Goal: Task Accomplishment & Management: Manage account settings

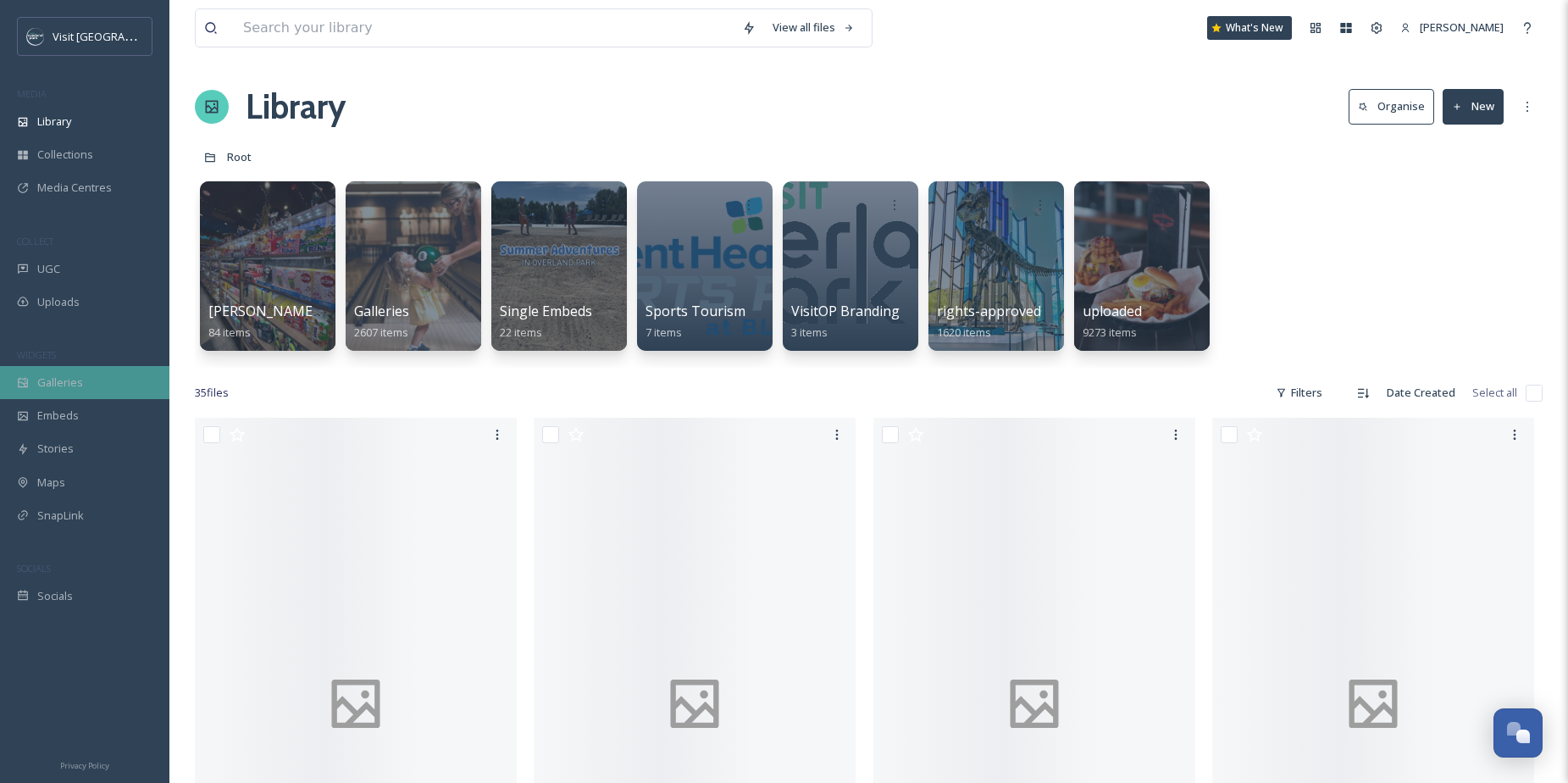
click at [69, 375] on span "Galleries" at bounding box center [60, 382] width 46 height 16
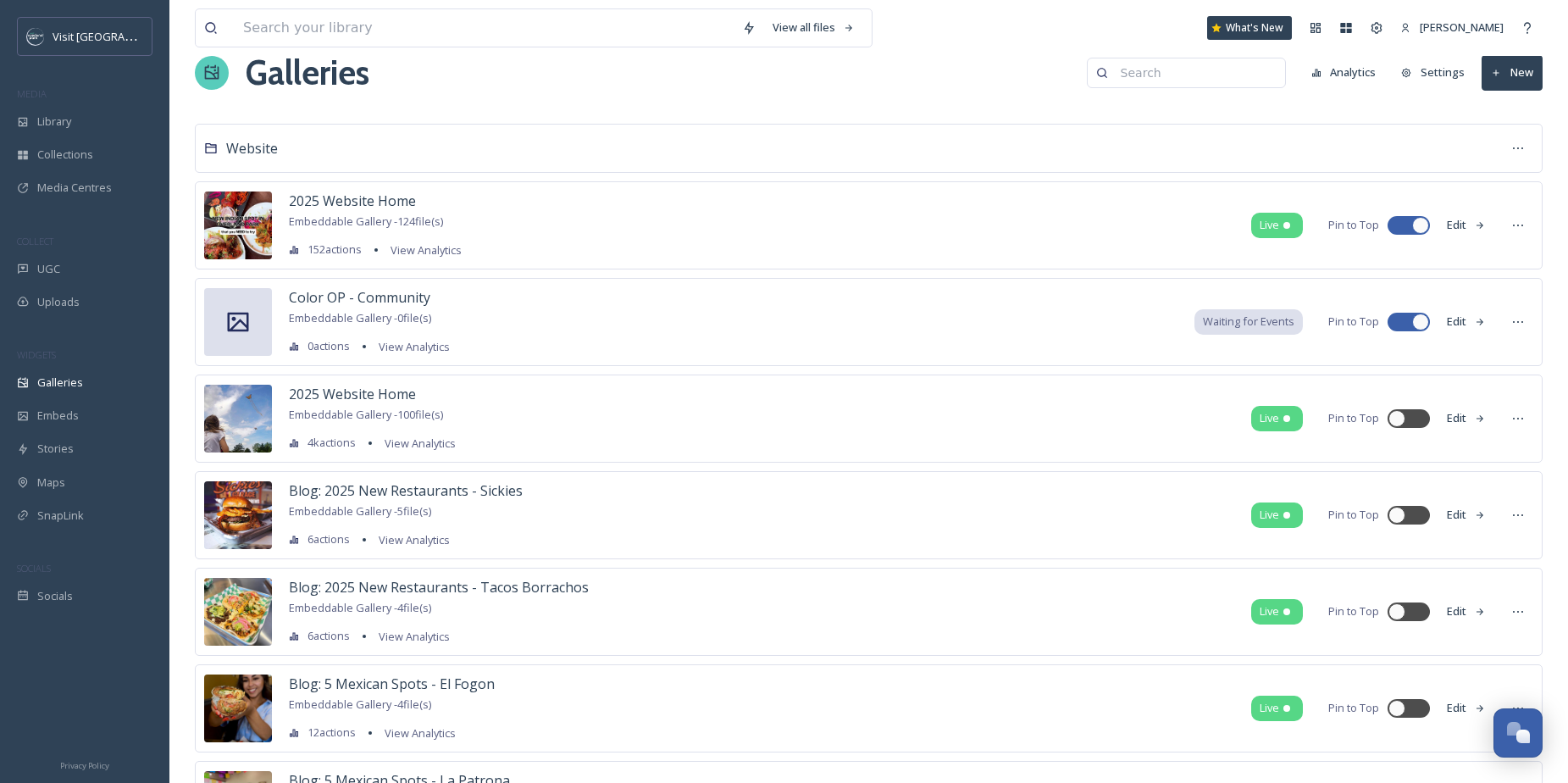
scroll to position [40, 0]
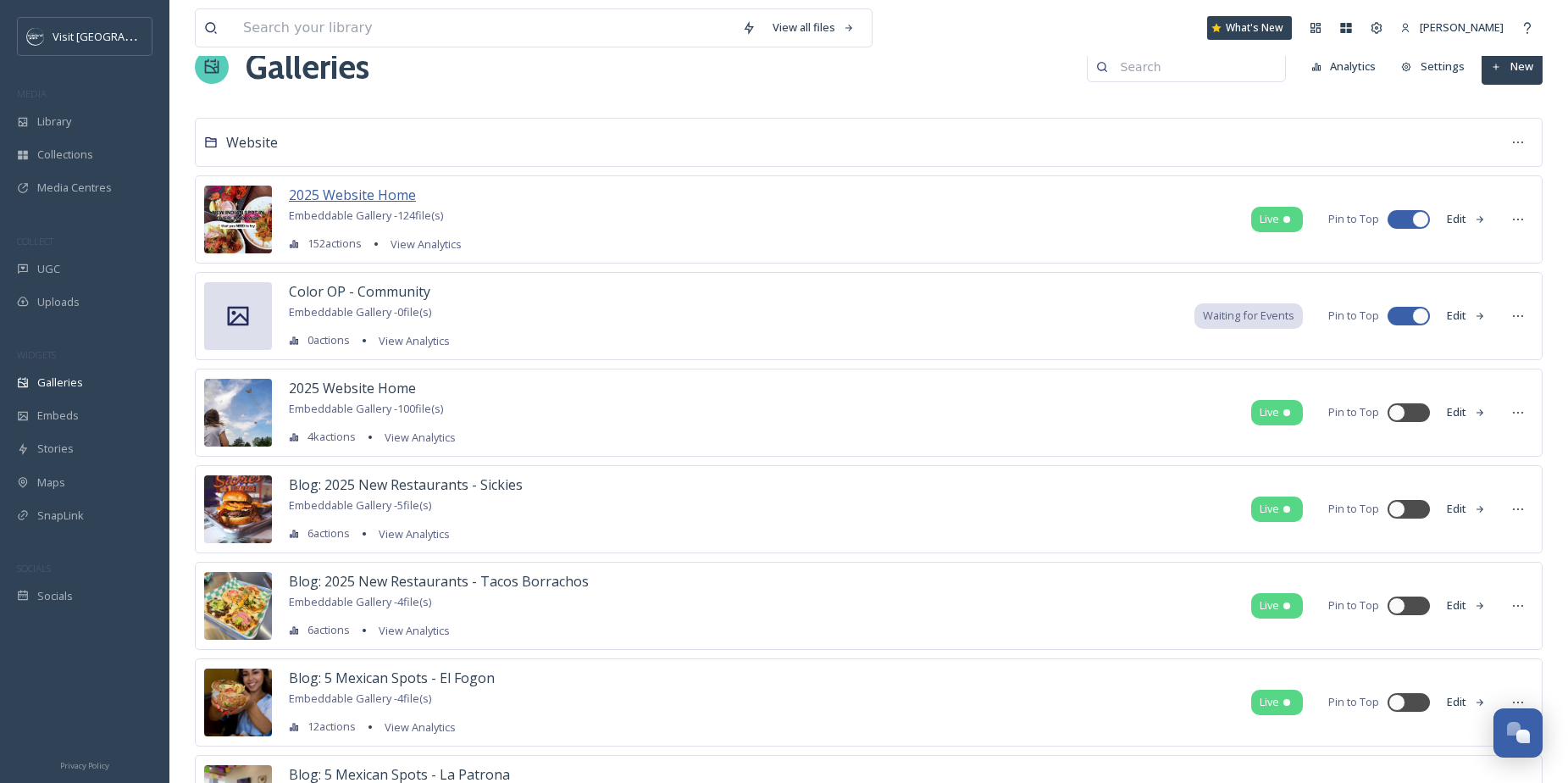
click at [400, 196] on span "2025 Website Home" at bounding box center [352, 195] width 127 height 19
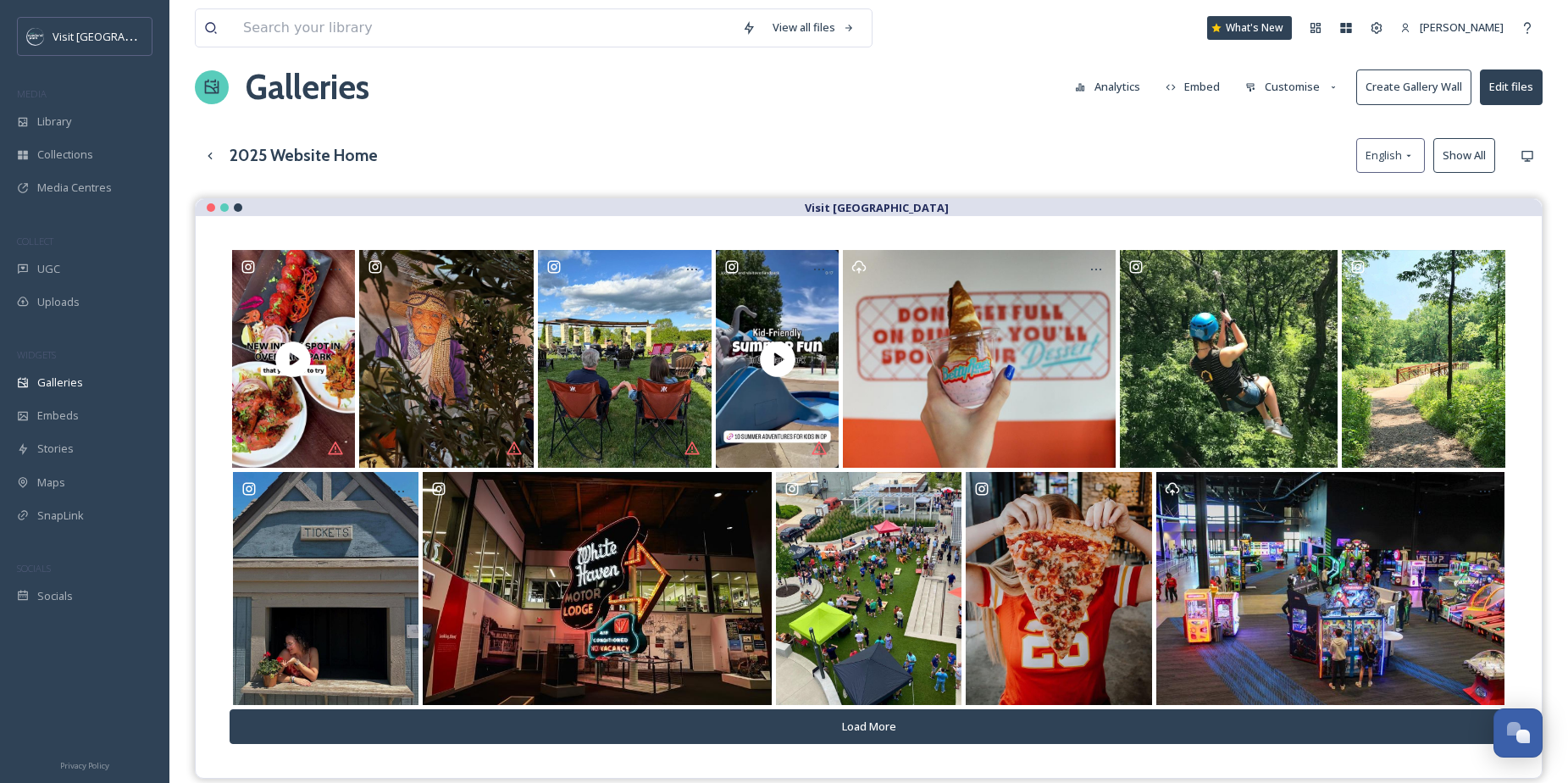
scroll to position [21, 0]
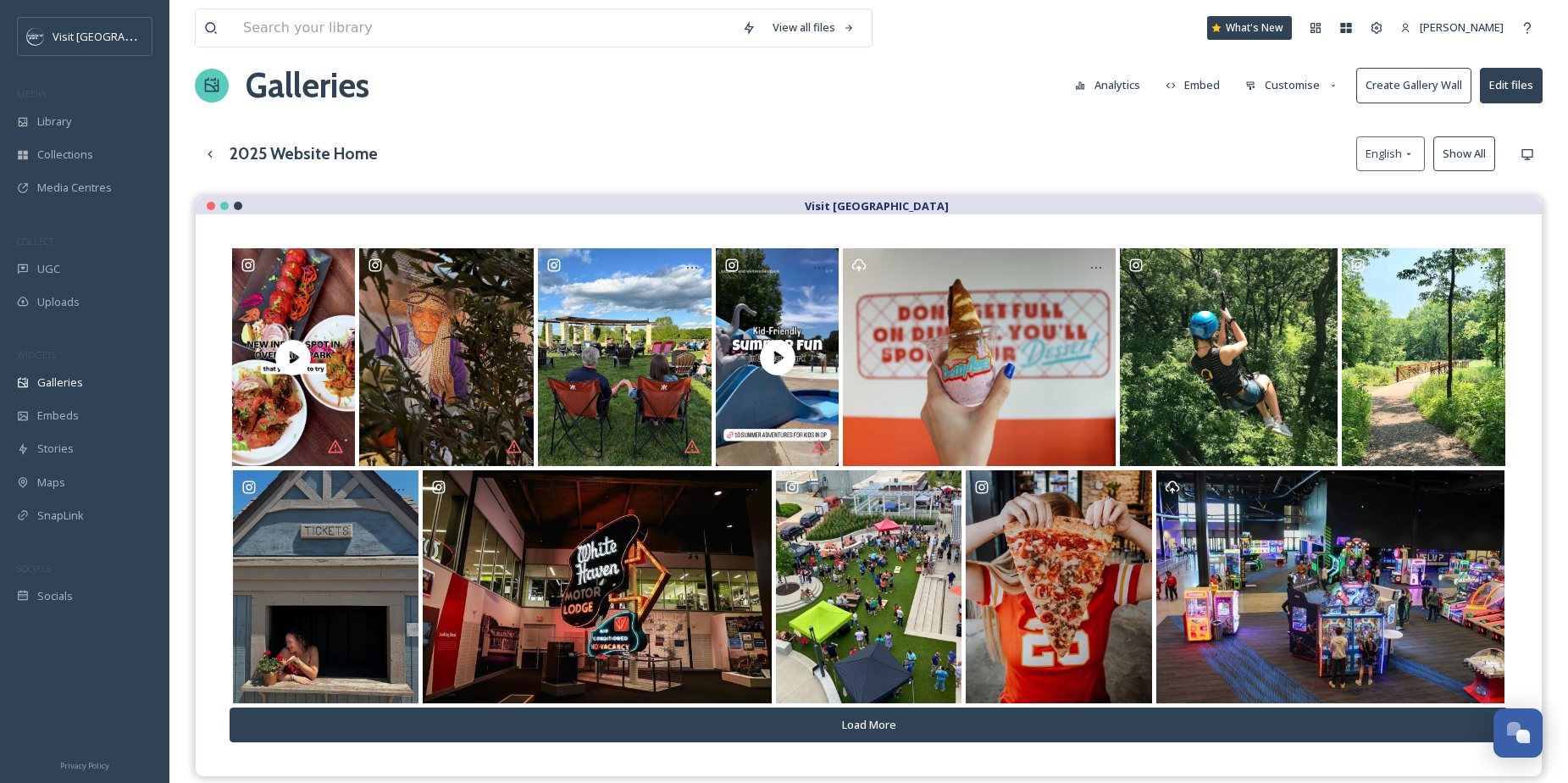
click at [336, 158] on h3 "2025 Website Home" at bounding box center [304, 153] width 148 height 25
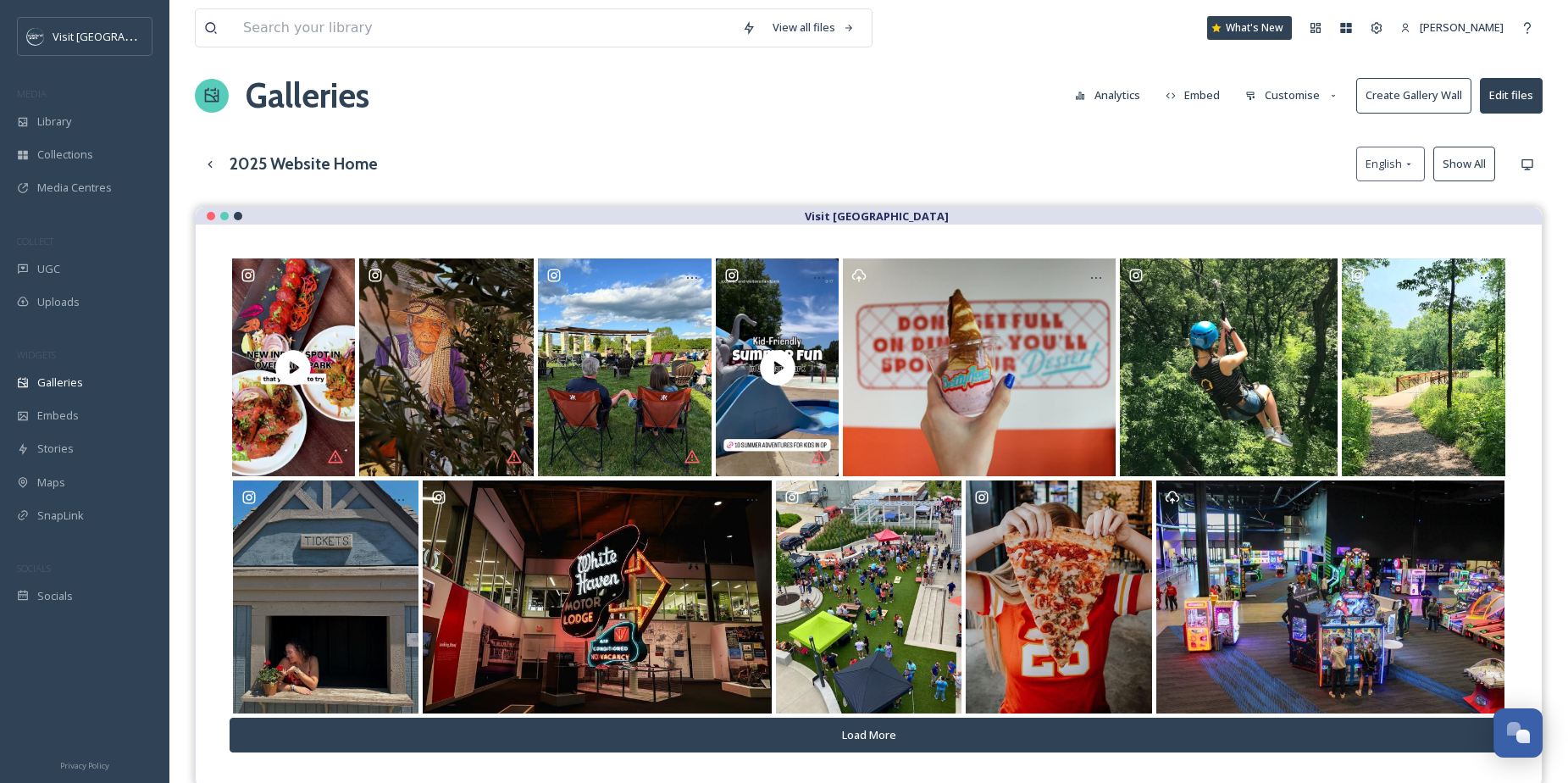
scroll to position [0, 0]
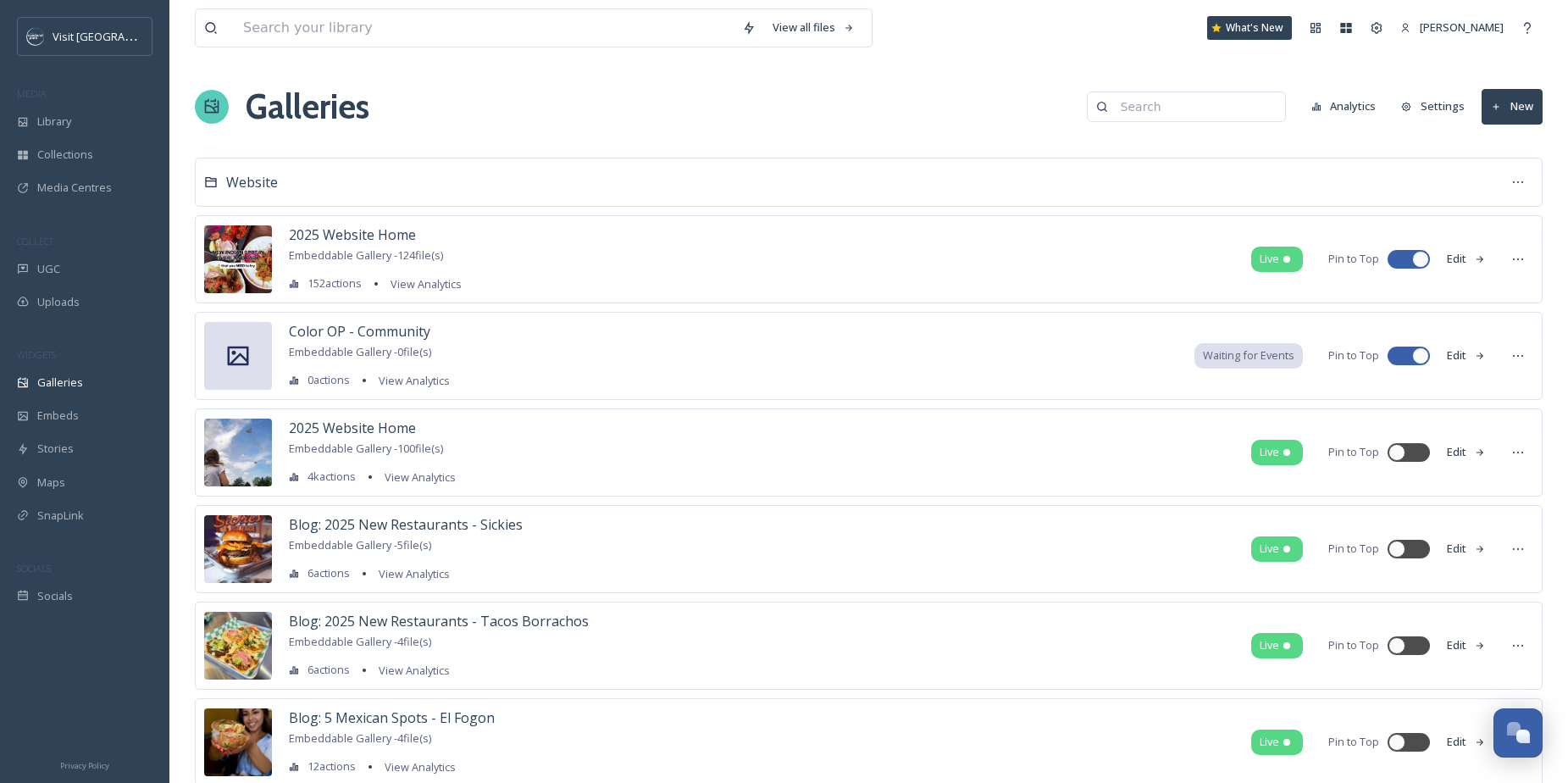
click at [1481, 262] on icon at bounding box center [1480, 259] width 11 height 11
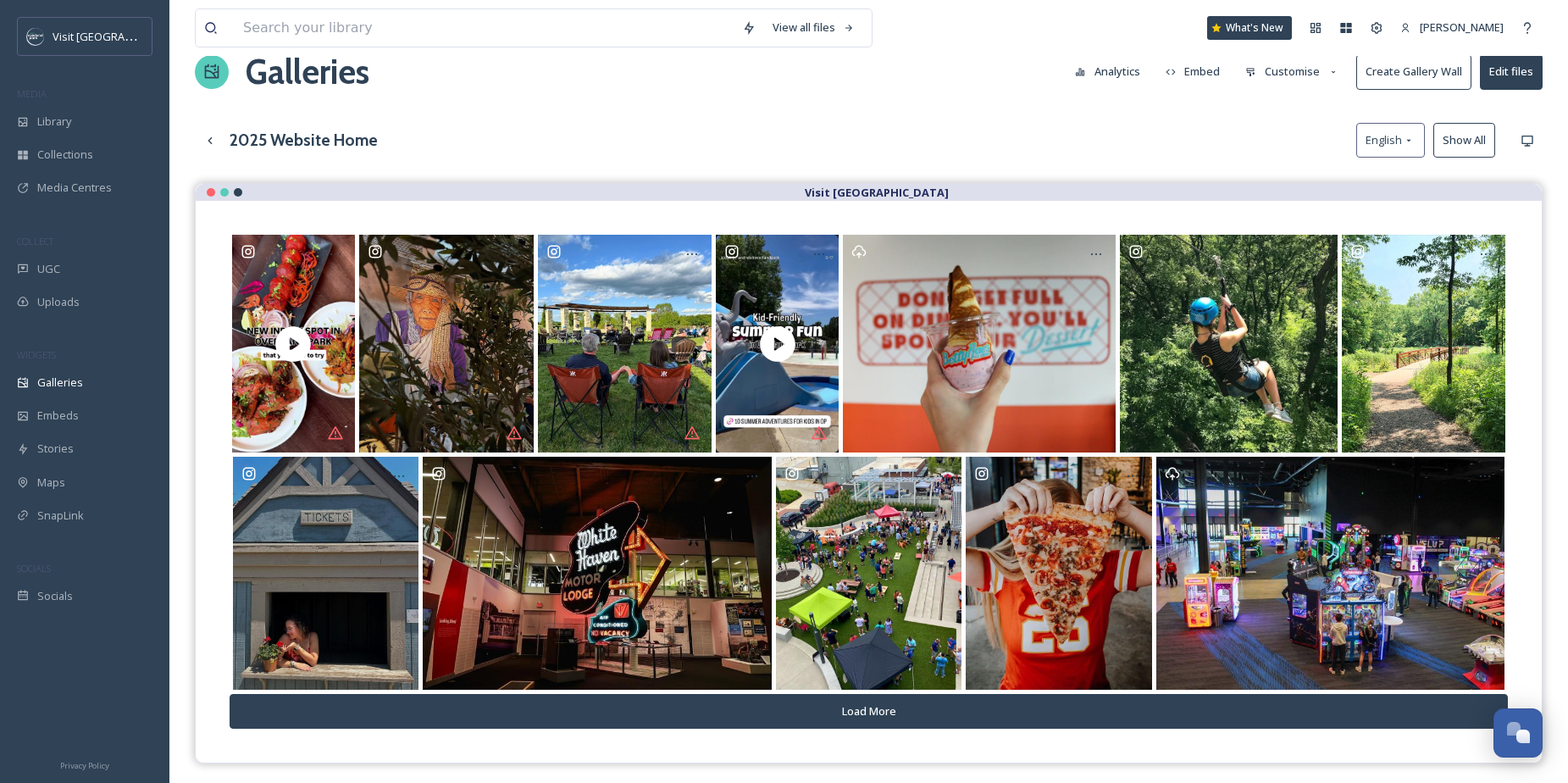
scroll to position [36, 0]
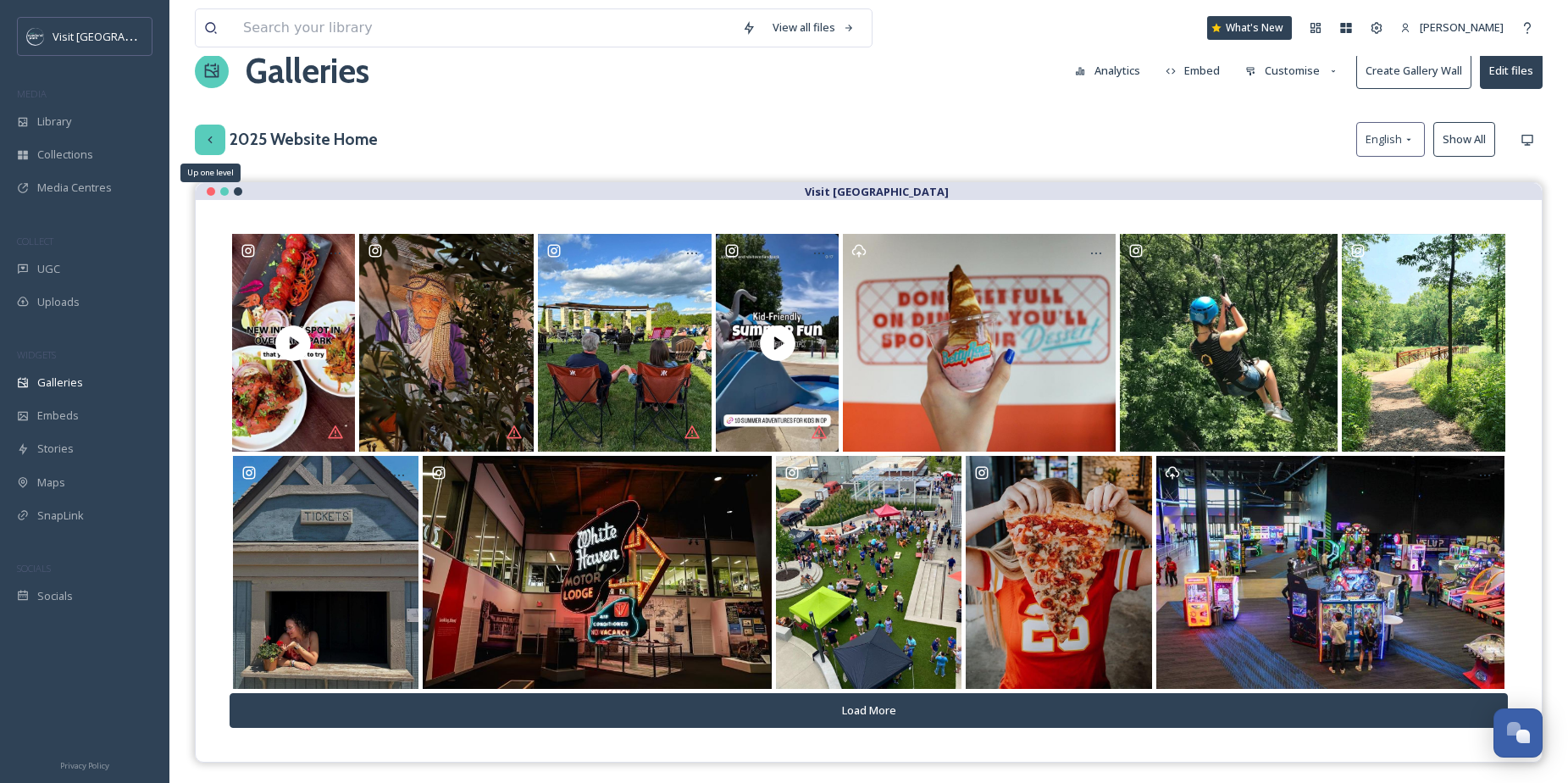
click at [210, 147] on div "Up one level" at bounding box center [210, 140] width 30 height 30
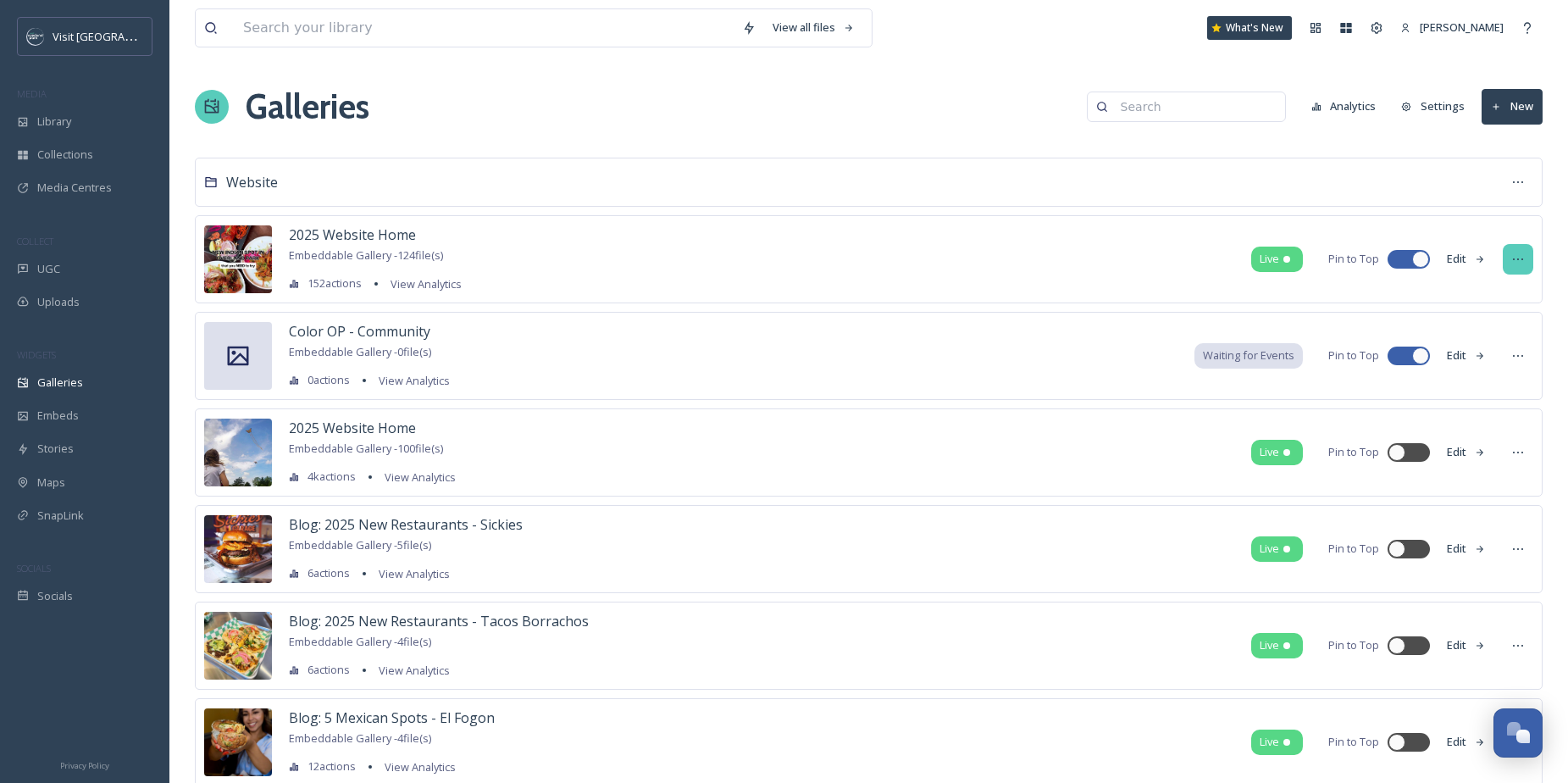
click at [1524, 267] on div at bounding box center [1518, 259] width 30 height 30
click at [1515, 292] on div "Edit Gallery" at bounding box center [1486, 296] width 92 height 33
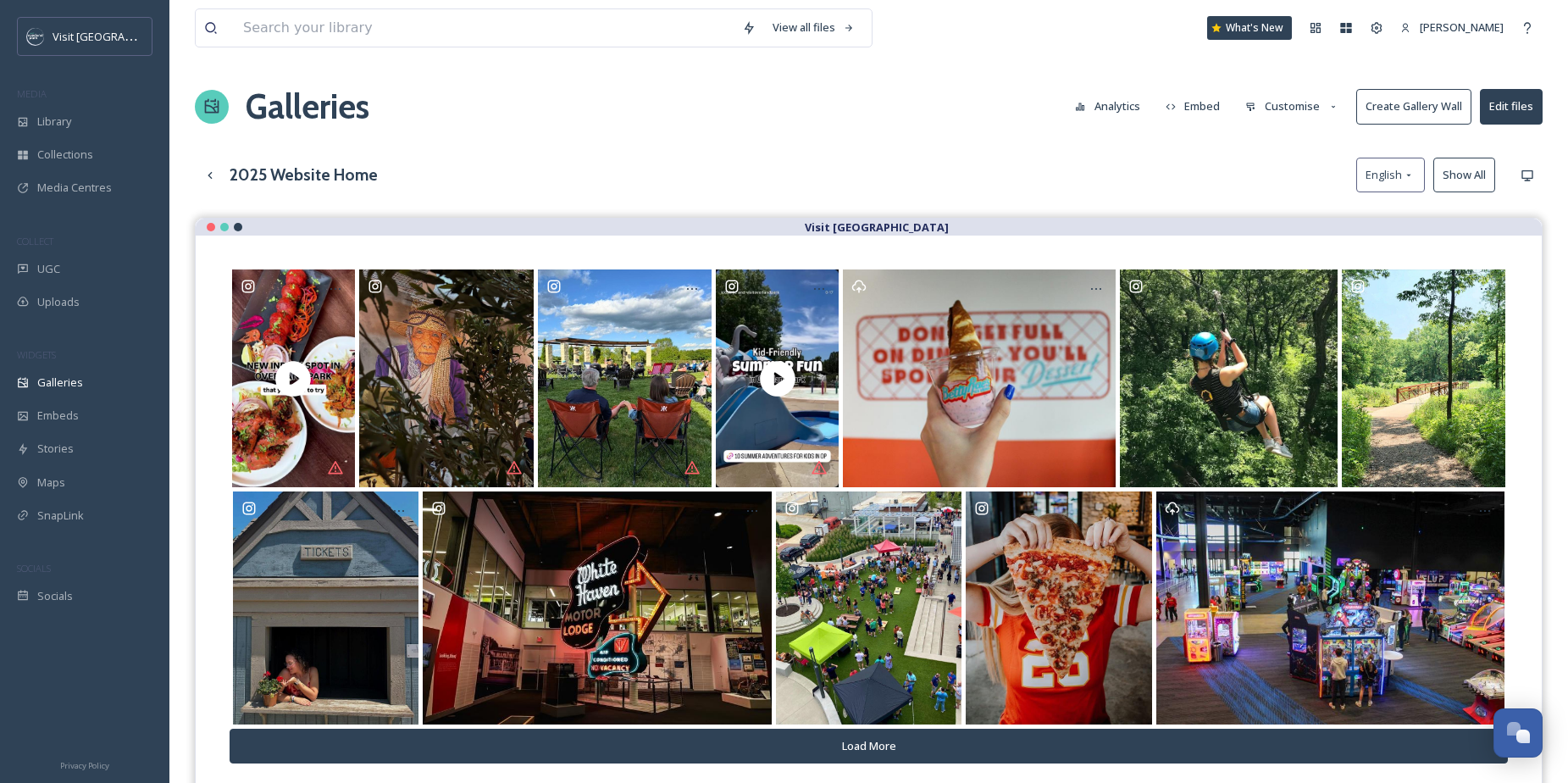
click at [1265, 108] on button "Customise" at bounding box center [1292, 106] width 111 height 33
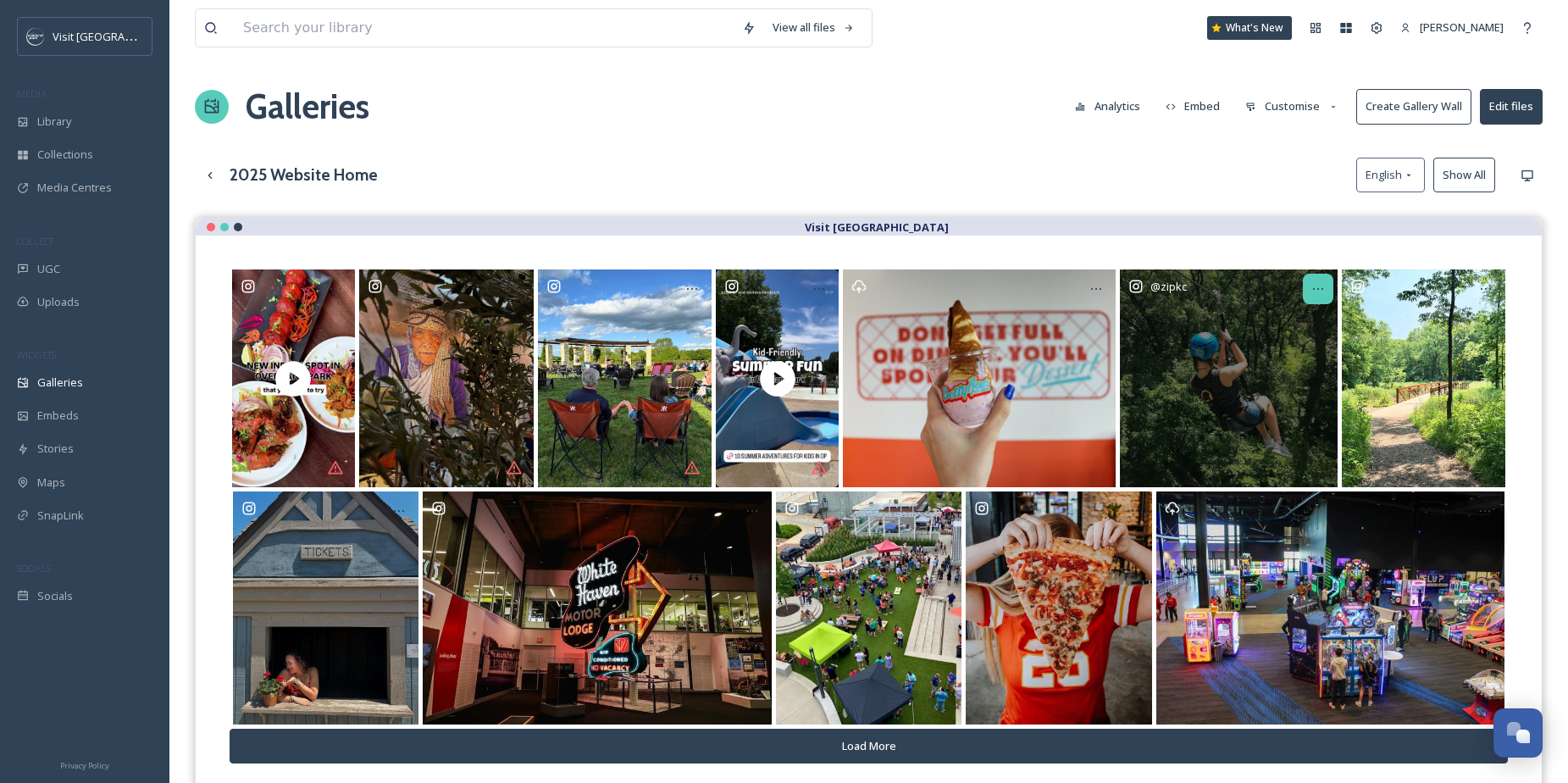
click at [1320, 291] on icon at bounding box center [1318, 289] width 14 height 14
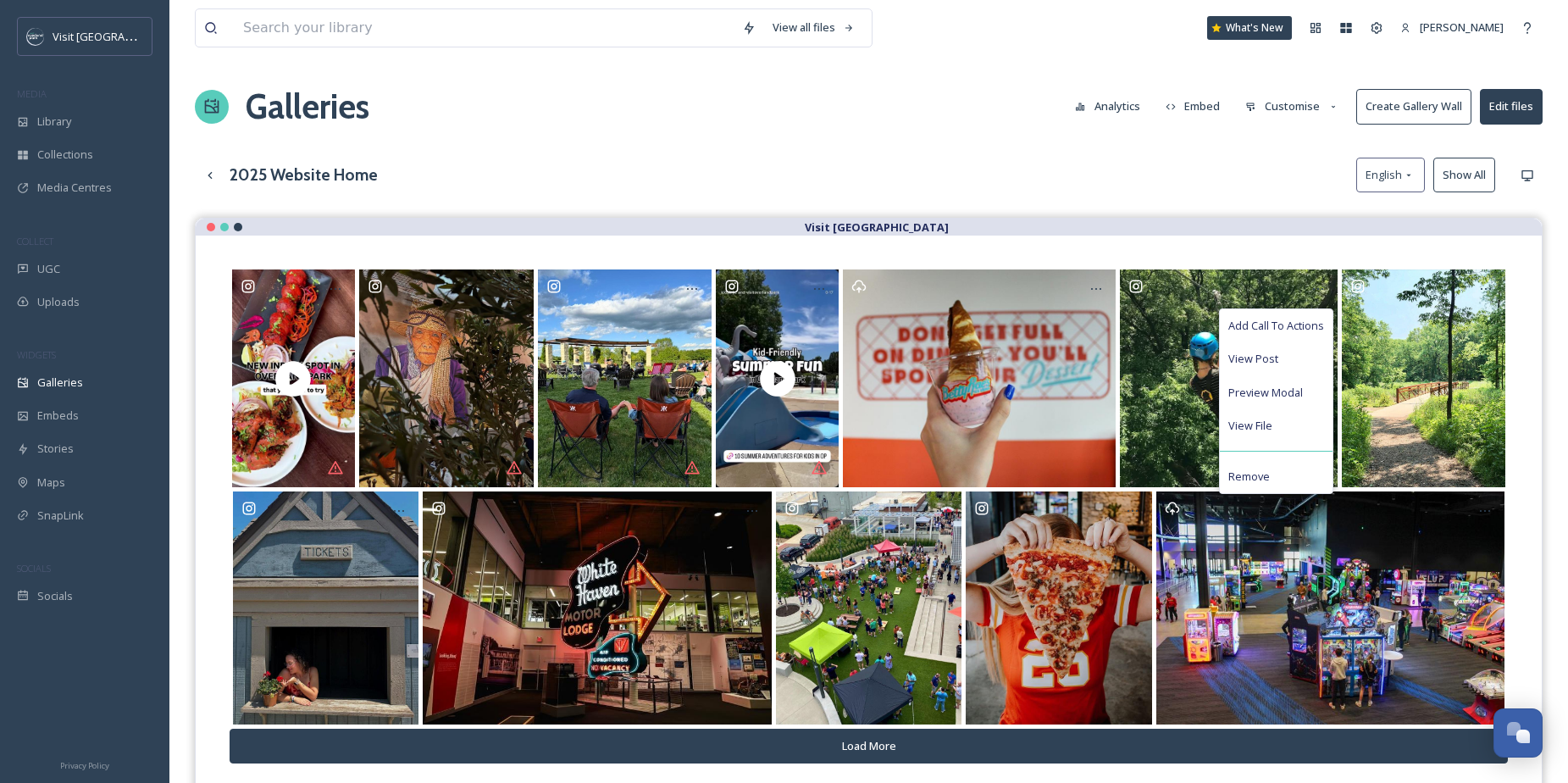
click at [1238, 168] on div "2025 Website Home English Show All" at bounding box center [869, 175] width 1348 height 35
